Goal: Task Accomplishment & Management: Complete application form

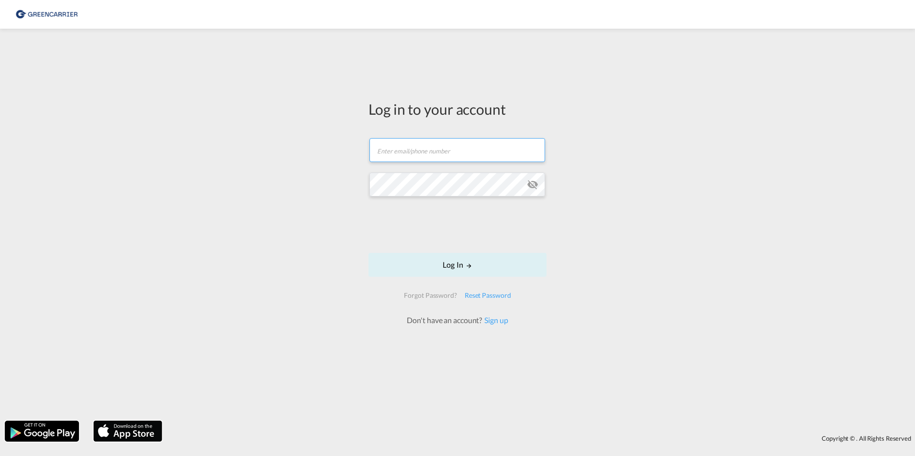
click at [432, 157] on input "text" at bounding box center [457, 150] width 176 height 24
type input "b"
type input "myra.kraushaar@geis-group.de"
click at [368, 253] on button "Log In" at bounding box center [457, 265] width 178 height 24
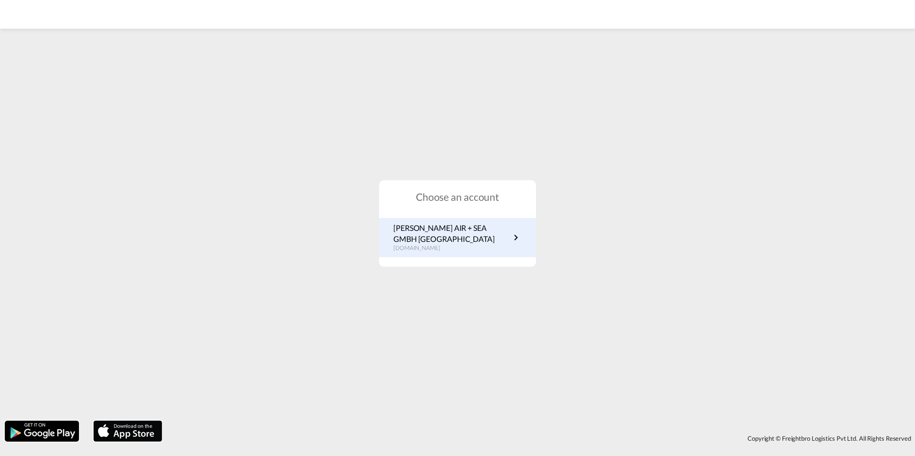
click at [509, 244] on link "GEIS AIR + SEA GMBH HAMBURG de.portal.greencarrier.com" at bounding box center [457, 238] width 128 height 30
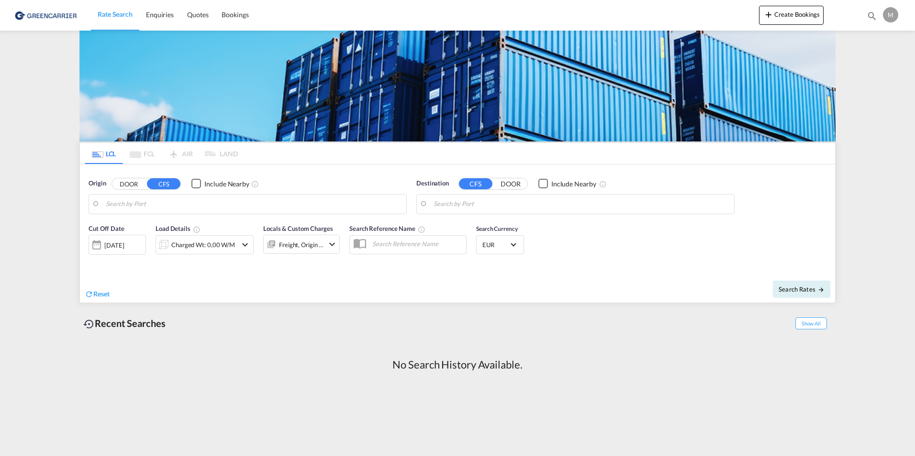
click at [134, 191] on div "Origin DOOR CFS Include Nearby" at bounding box center [247, 196] width 318 height 35
click at [132, 201] on input "Search by Port" at bounding box center [254, 204] width 296 height 14
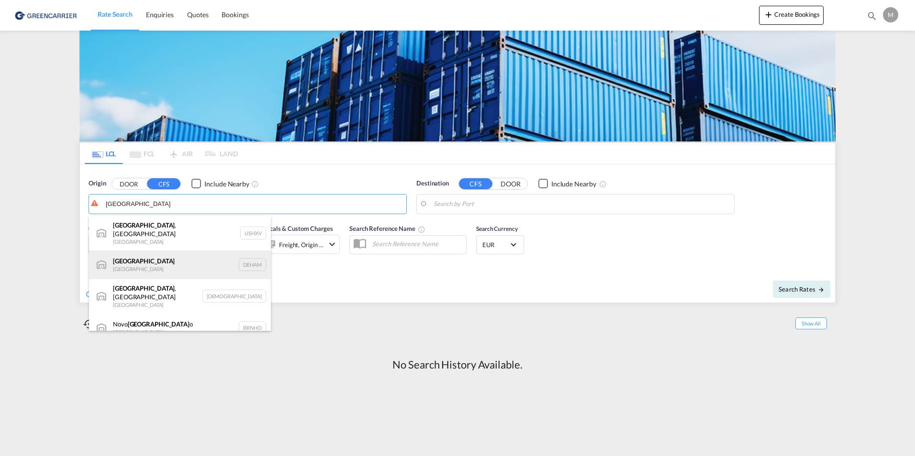
click at [139, 257] on div "Hamburg Germany DEHAM" at bounding box center [180, 265] width 182 height 29
type input "Hamburg, DEHAM"
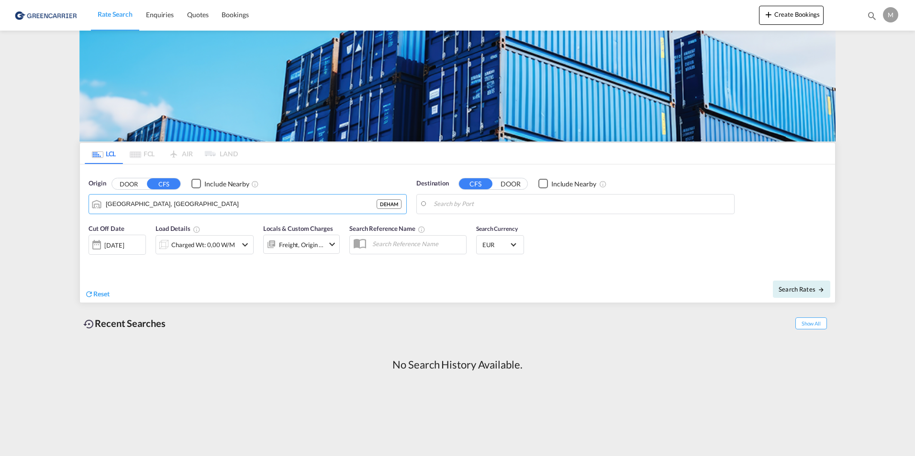
click at [515, 199] on input "Search by Port" at bounding box center [581, 204] width 296 height 14
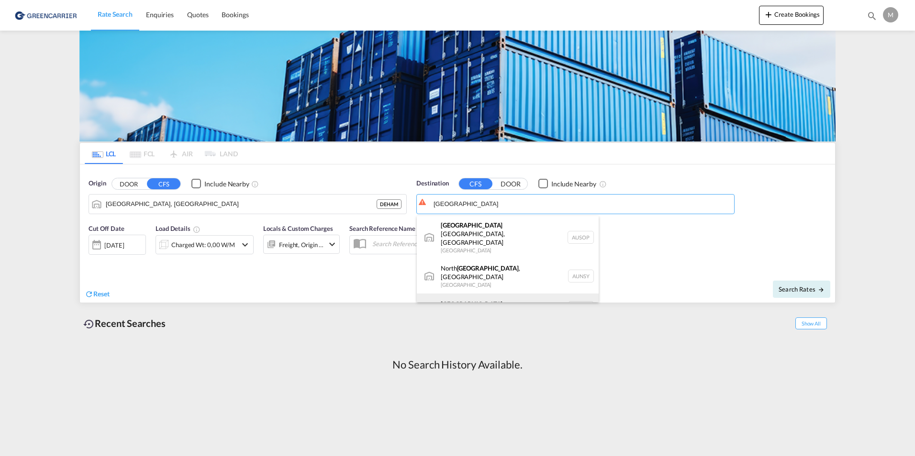
click at [456, 294] on div "Sydney Australia AUSYD" at bounding box center [508, 308] width 182 height 29
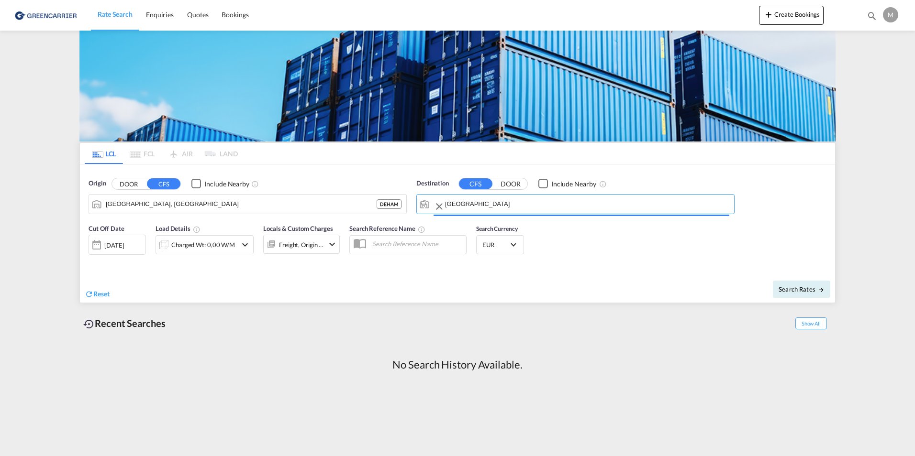
type input "Sydney, AUSYD"
click at [124, 243] on div "[DATE]" at bounding box center [114, 245] width 20 height 9
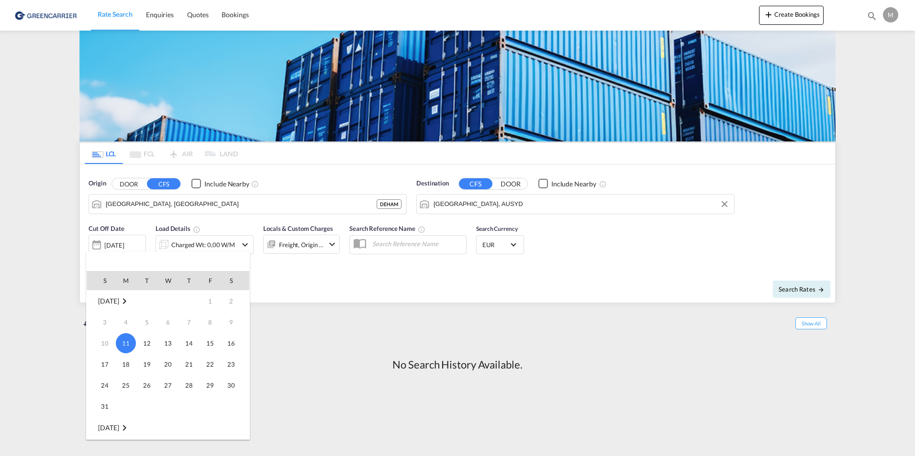
click at [293, 363] on div at bounding box center [457, 228] width 915 height 456
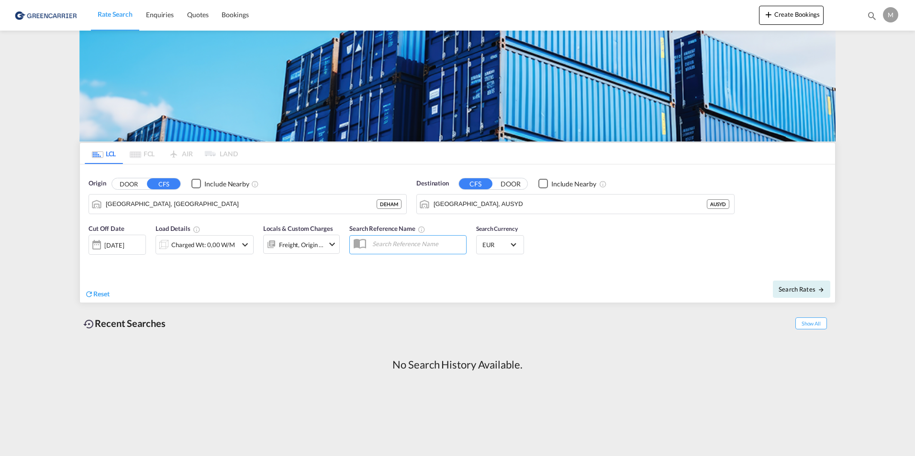
click at [436, 276] on div "Reset" at bounding box center [272, 287] width 375 height 26
click at [822, 323] on span "Show All" at bounding box center [811, 324] width 32 height 12
click at [818, 328] on span "Show Less" at bounding box center [809, 324] width 36 height 12
click at [230, 15] on span "Bookings" at bounding box center [234, 15] width 27 height 8
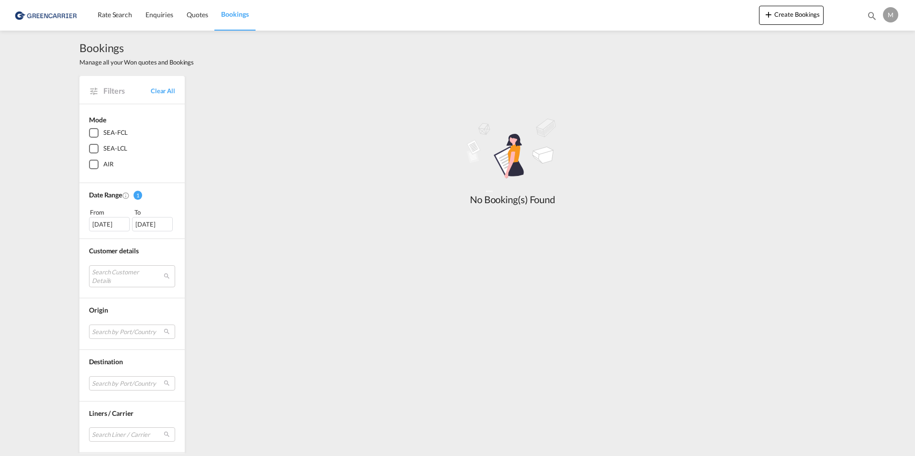
click at [93, 151] on div "SEA-LCL" at bounding box center [94, 149] width 10 height 10
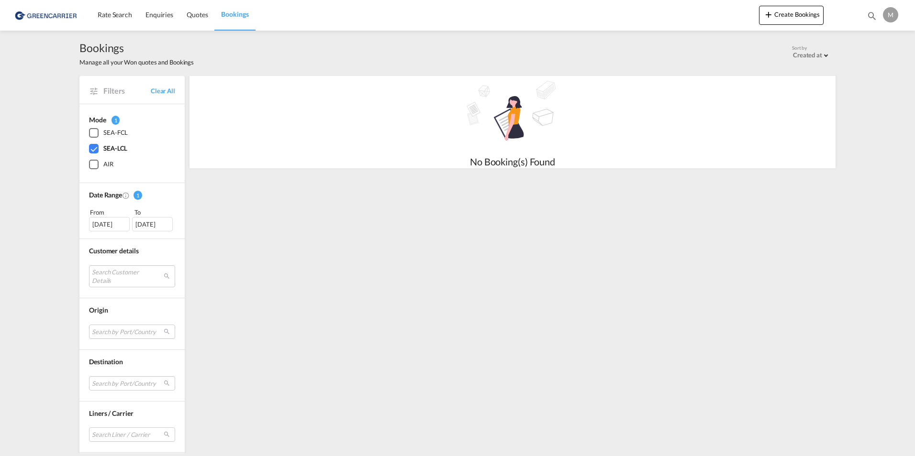
click at [101, 222] on div "[DATE]" at bounding box center [109, 224] width 41 height 14
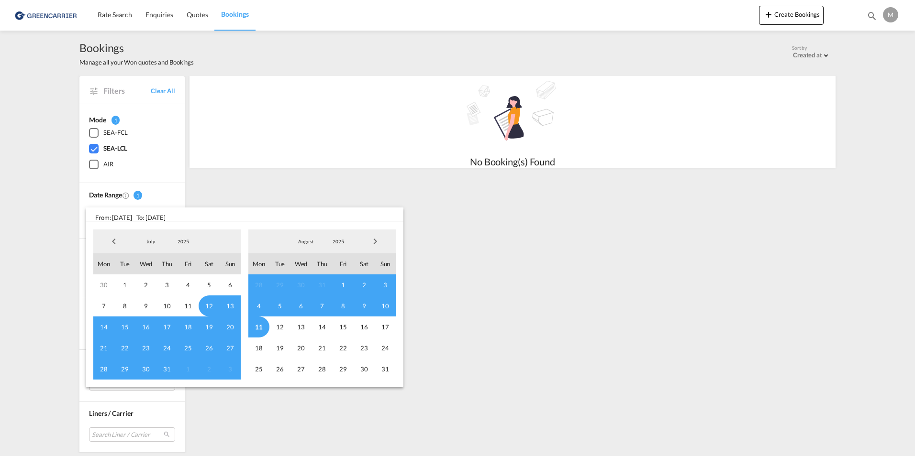
click at [257, 192] on md-backdrop at bounding box center [457, 228] width 915 height 456
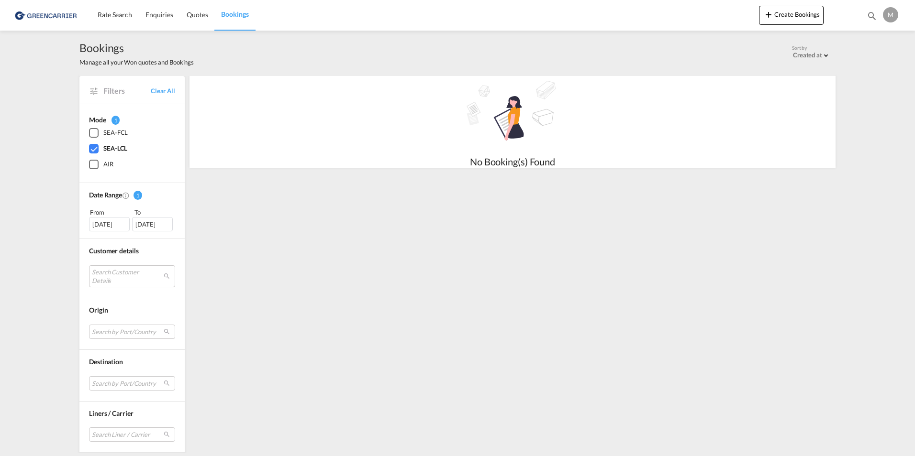
click at [108, 224] on div "[DATE]" at bounding box center [109, 224] width 41 height 14
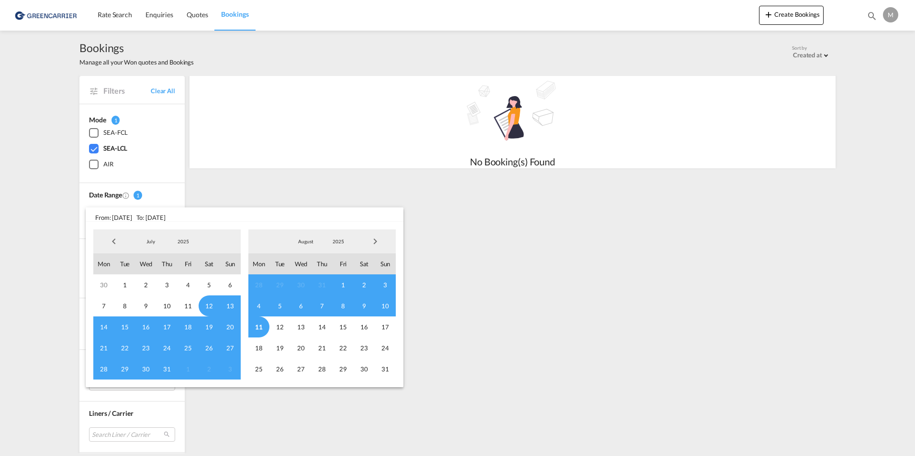
click at [257, 323] on span "11" at bounding box center [258, 327] width 21 height 21
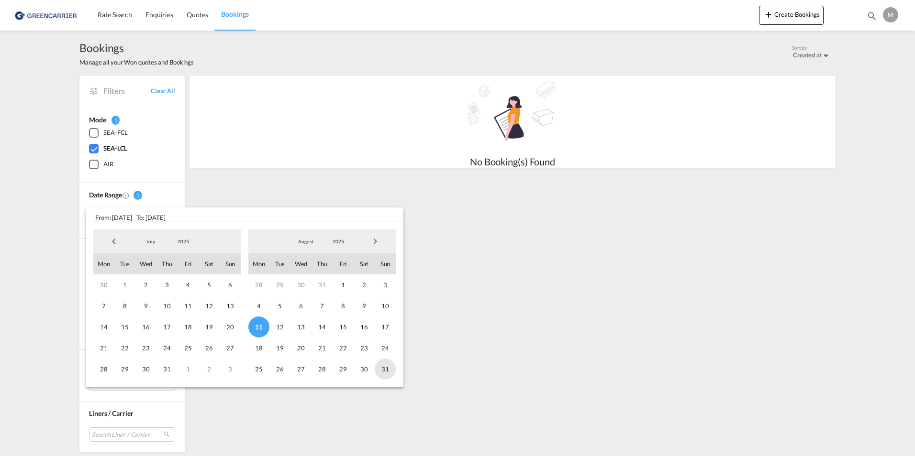
click at [378, 366] on span "31" at bounding box center [385, 369] width 21 height 21
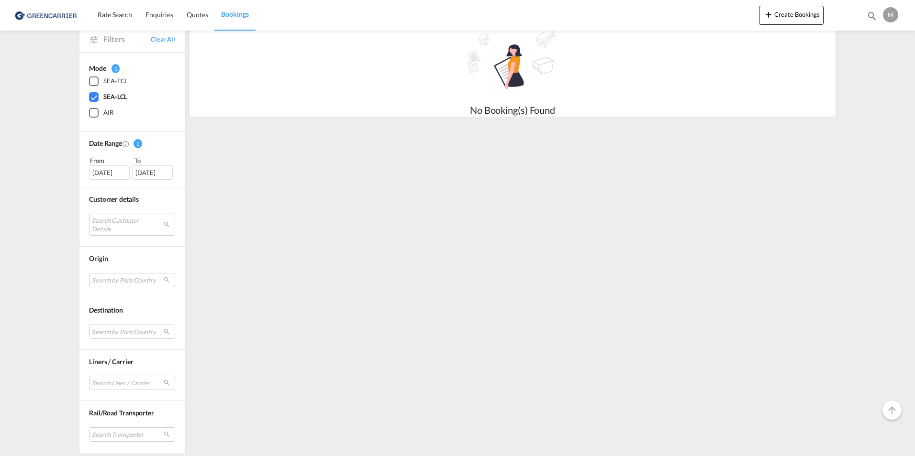
scroll to position [55, 0]
click at [132, 381] on md-select "Search Liner / Carrier No Result Match Found" at bounding box center [132, 380] width 86 height 14
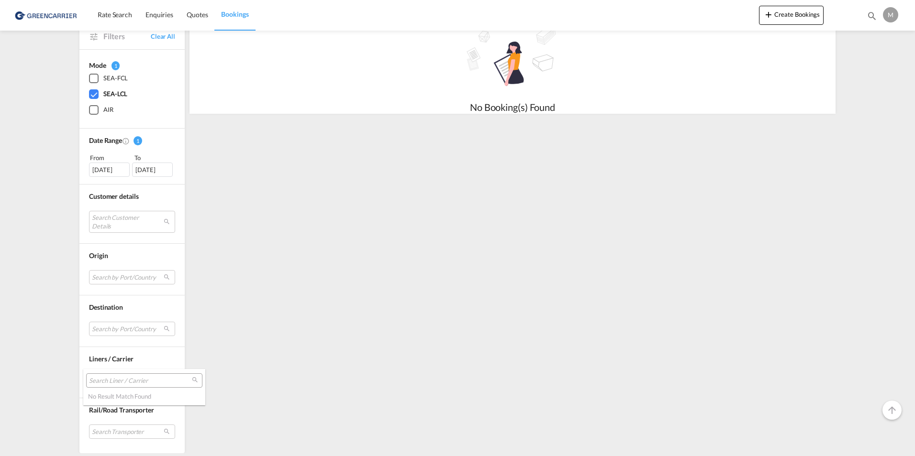
click at [132, 381] on input "search" at bounding box center [140, 381] width 103 height 9
type input "M"
click at [190, 271] on md-backdrop at bounding box center [457, 228] width 915 height 456
click at [129, 280] on md-select "Search by Port/Country No Result Match Found" at bounding box center [132, 277] width 86 height 14
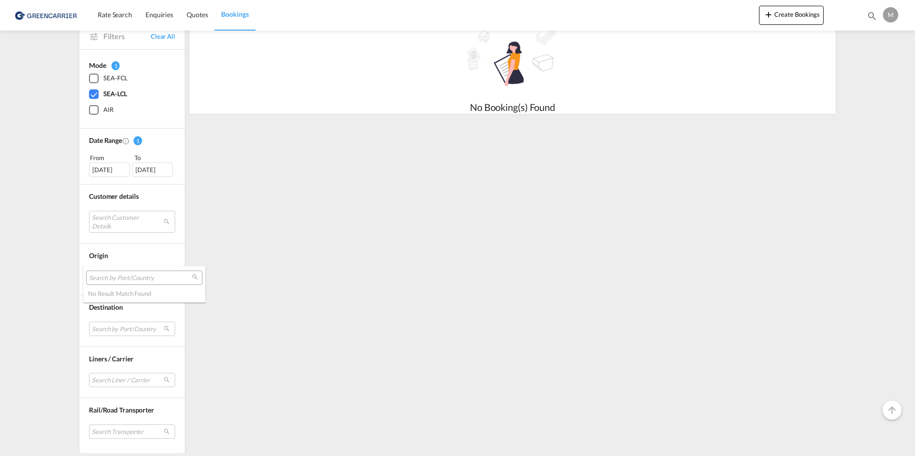
click at [133, 286] on md-select-header at bounding box center [144, 277] width 122 height 23
drag, startPoint x: 158, startPoint y: 282, endPoint x: 60, endPoint y: 282, distance: 98.5
click at [60, 282] on body "Rate Search Enquiries Quotes Bookings Rate Search Enquiries" at bounding box center [457, 228] width 915 height 456
type input "Hamb"
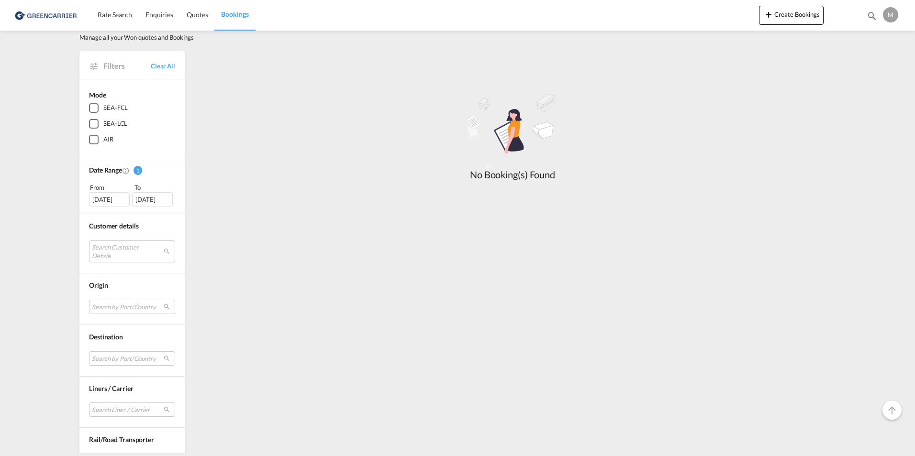
scroll to position [55, 0]
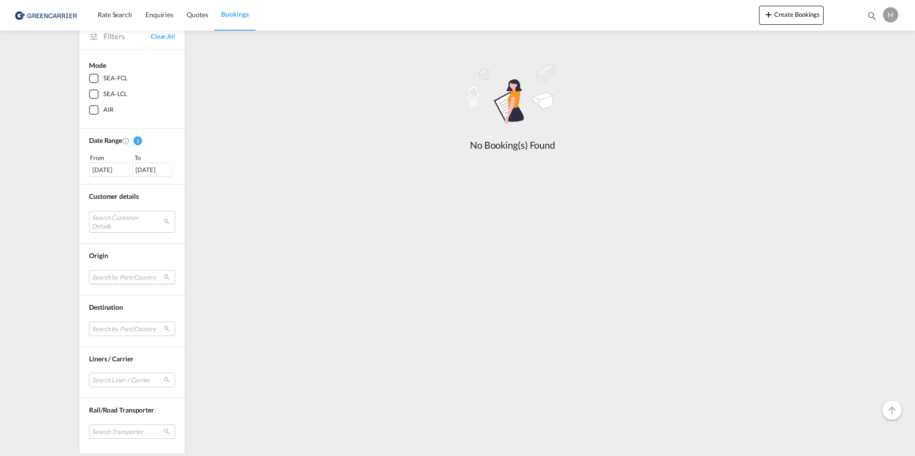
click at [107, 276] on md-select "Search by Port/Country No Result Match Found" at bounding box center [132, 277] width 86 height 14
click at [106, 275] on input "search" at bounding box center [140, 278] width 103 height 9
type input "ha"
click at [803, 20] on md-backdrop at bounding box center [457, 228] width 915 height 456
click at [795, 18] on button "Create Bookings" at bounding box center [791, 15] width 65 height 19
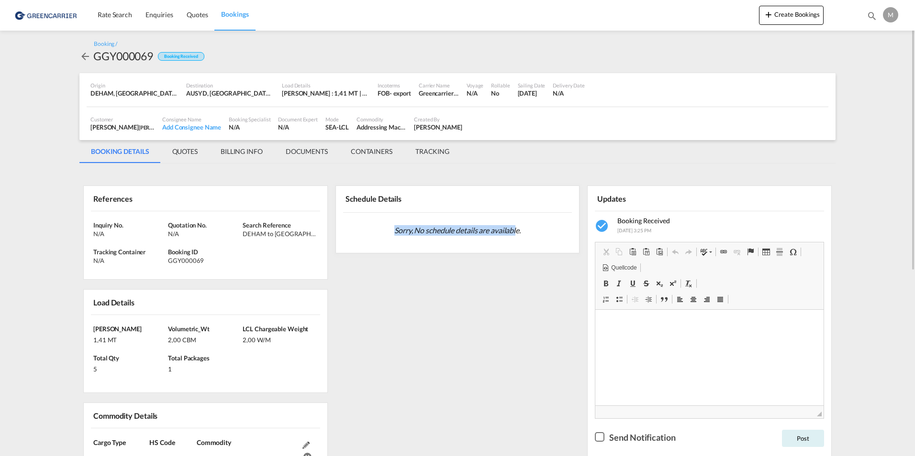
drag, startPoint x: 394, startPoint y: 230, endPoint x: 517, endPoint y: 230, distance: 123.4
click at [517, 230] on span "Sorry, No schedule details are available." at bounding box center [457, 230] width 134 height 18
drag, startPoint x: 517, startPoint y: 230, endPoint x: 484, endPoint y: 300, distance: 77.2
click at [484, 300] on div "References Inquiry No. N/A Quotation No. N/A Search Reference [PERSON_NAME] to …" at bounding box center [457, 457] width 756 height 578
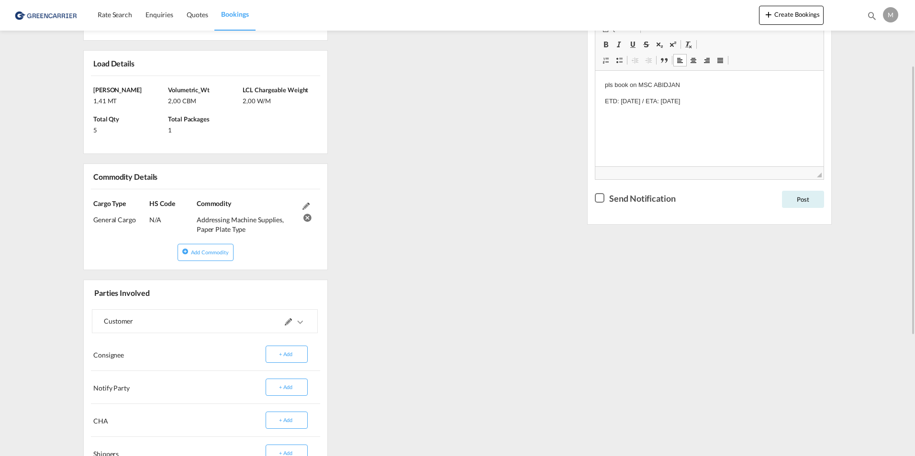
scroll to position [143, 0]
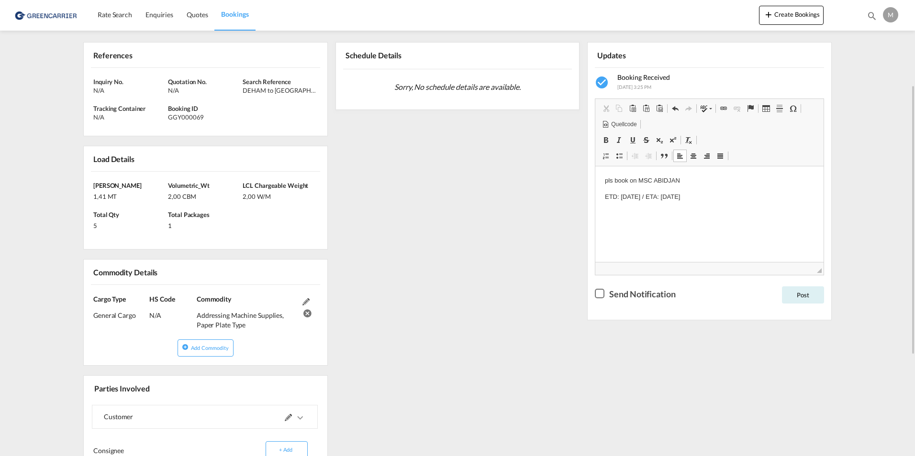
click at [603, 294] on div "Checkbox No Ink" at bounding box center [600, 294] width 10 height 10
click at [804, 299] on button "Post" at bounding box center [803, 295] width 42 height 17
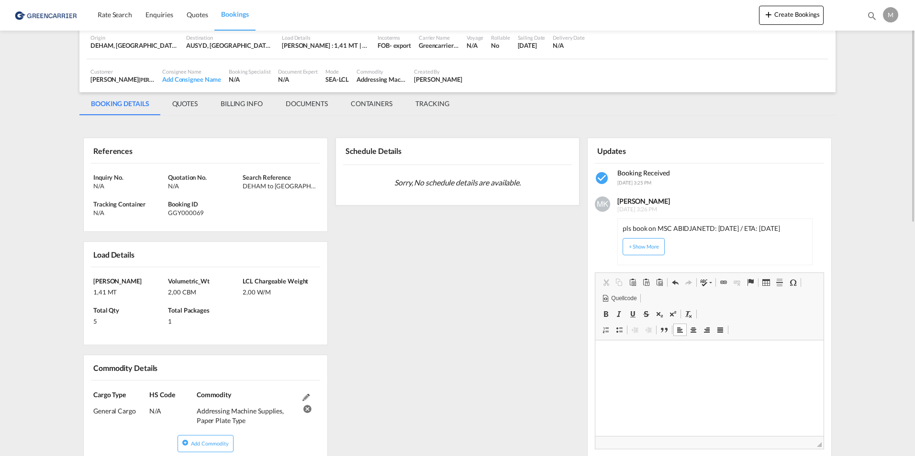
scroll to position [0, 0]
